Goal: Check status: Check status

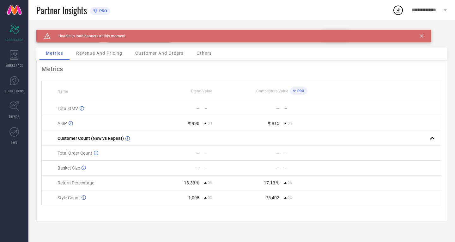
click at [420, 36] on icon at bounding box center [421, 36] width 4 height 4
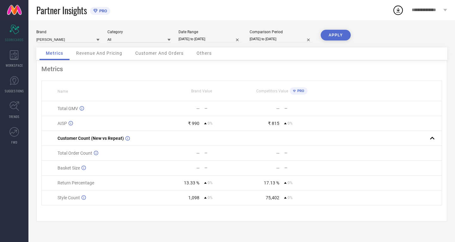
select select "8"
select select "2025"
select select "9"
select select "2025"
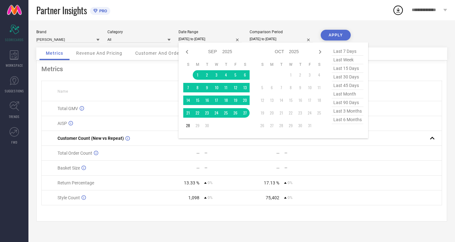
click at [199, 39] on input "[DATE] to [DATE]" at bounding box center [209, 39] width 63 height 7
click at [198, 74] on td "1" at bounding box center [197, 74] width 9 height 9
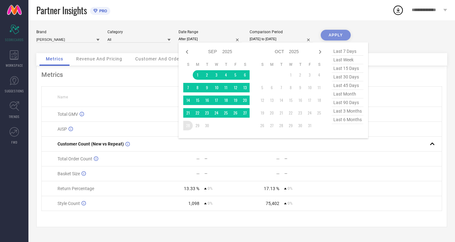
type input "[DATE] to [DATE]"
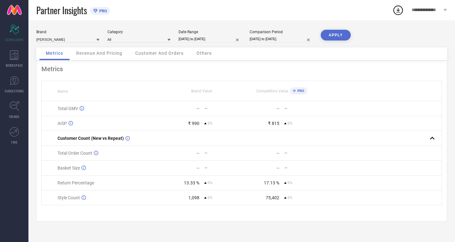
click at [269, 40] on input "[DATE] to [DATE]" at bounding box center [280, 39] width 63 height 7
select select "8"
select select "2025"
select select "9"
select select "2025"
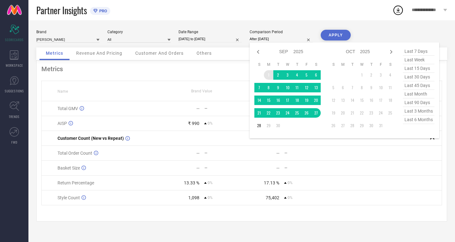
drag, startPoint x: 269, startPoint y: 72, endPoint x: 269, endPoint y: 80, distance: 7.6
click at [269, 72] on td "1" at bounding box center [268, 74] width 9 height 9
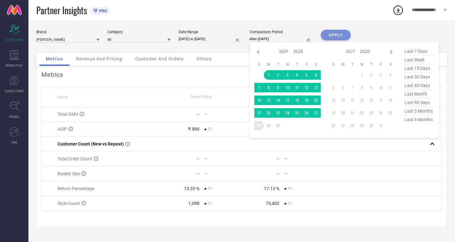
type input "[DATE] to [DATE]"
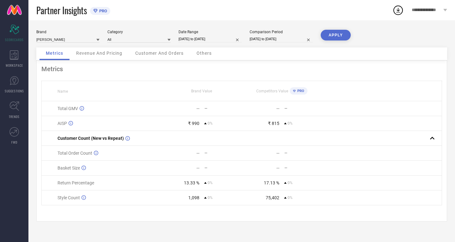
click at [340, 36] on button "APPLY" at bounding box center [335, 35] width 30 height 11
click at [122, 41] on input at bounding box center [138, 39] width 63 height 7
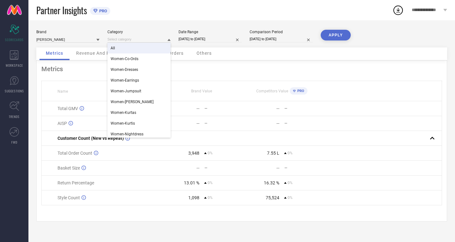
click at [120, 49] on div "All" at bounding box center [138, 48] width 63 height 11
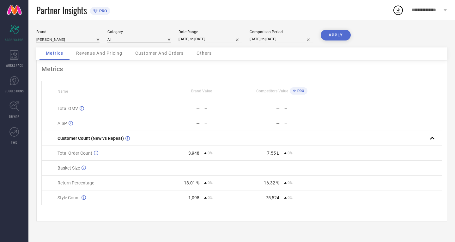
click at [334, 33] on button "APPLY" at bounding box center [335, 35] width 30 height 11
click at [16, 36] on div "Scorecard SCORECARDS" at bounding box center [14, 33] width 28 height 25
click at [435, 11] on span "**********" at bounding box center [426, 10] width 30 height 5
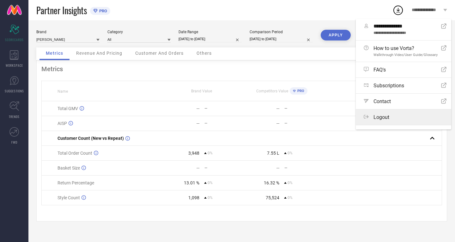
click at [381, 116] on span "Logout" at bounding box center [381, 117] width 16 height 6
click at [0, 0] on button "Logout" at bounding box center [0, 0] width 0 height 0
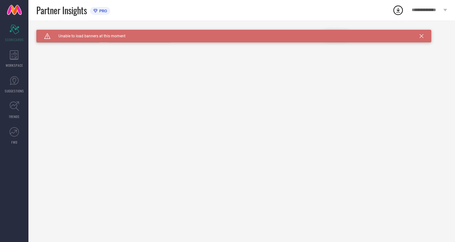
type input "All"
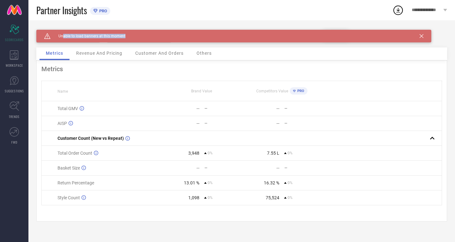
drag, startPoint x: 63, startPoint y: 35, endPoint x: 136, endPoint y: 39, distance: 73.6
click at [136, 39] on div "Caution Created with Sketch. Unable to load banners at this moment" at bounding box center [233, 36] width 395 height 13
click at [95, 35] on span "Unable to load banners at this moment" at bounding box center [88, 36] width 75 height 4
click at [97, 52] on span "Revenue And Pricing" at bounding box center [99, 53] width 46 height 5
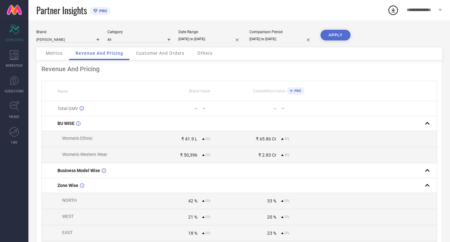
select select "8"
select select "2025"
select select "9"
select select "2025"
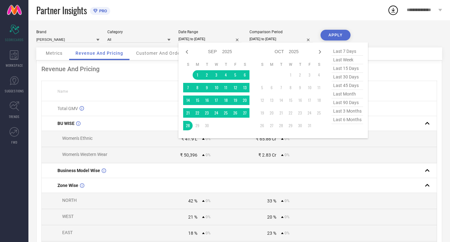
click at [205, 38] on input "[DATE] to [DATE]" at bounding box center [209, 39] width 63 height 7
click at [198, 73] on td "1" at bounding box center [197, 74] width 9 height 9
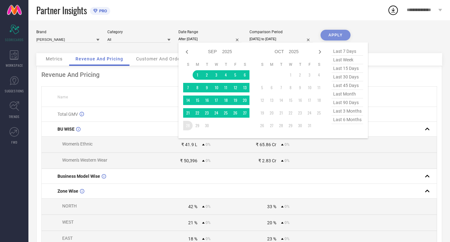
type input "[DATE] to [DATE]"
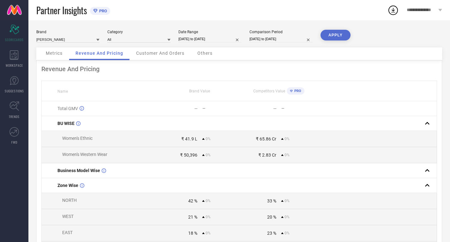
click at [275, 40] on input "[DATE] to [DATE]" at bounding box center [280, 39] width 63 height 7
select select "8"
select select "2025"
select select "9"
select select "2025"
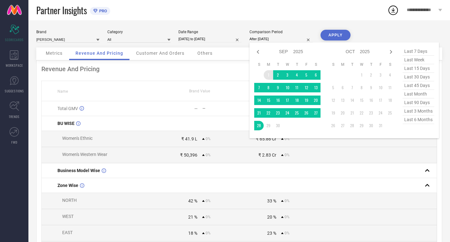
click at [267, 75] on td "1" at bounding box center [268, 74] width 9 height 9
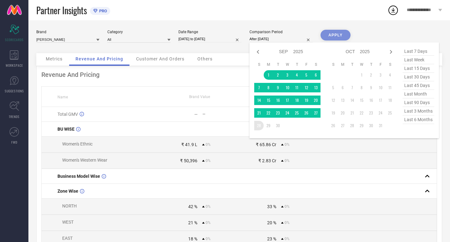
type input "[DATE] to [DATE]"
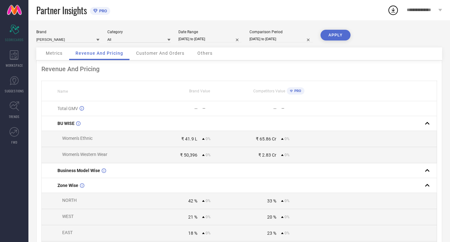
click at [341, 36] on button "APPLY" at bounding box center [335, 35] width 30 height 11
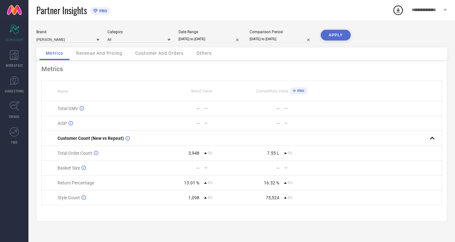
click at [108, 58] on div "Revenue And Pricing" at bounding box center [99, 53] width 59 height 13
